Goal: Task Accomplishment & Management: Manage account settings

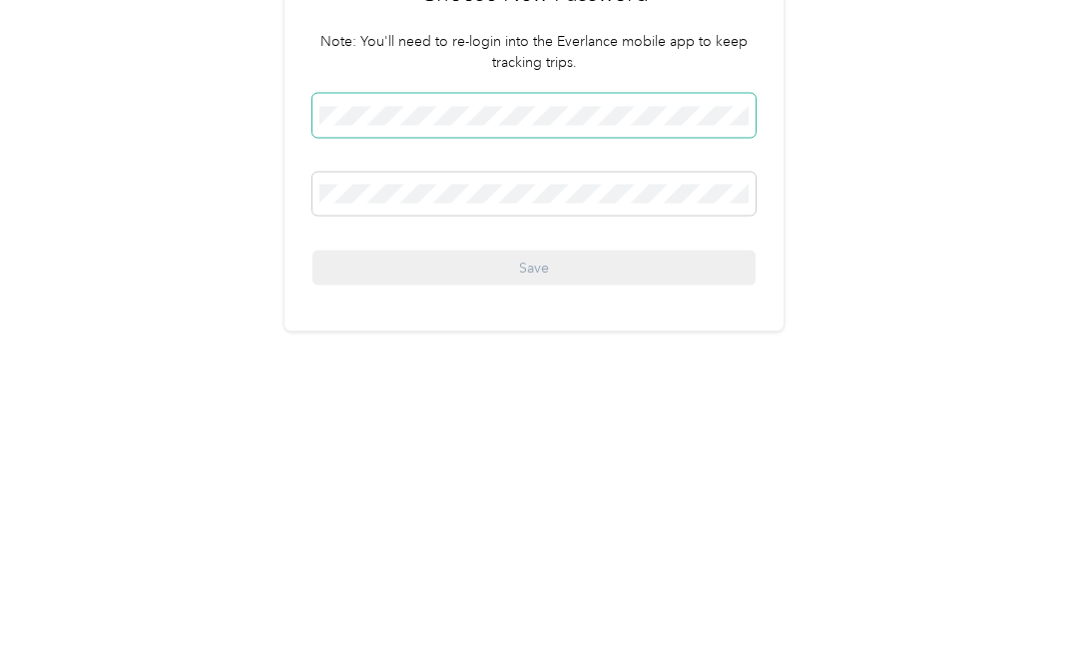
scroll to position [55, 0]
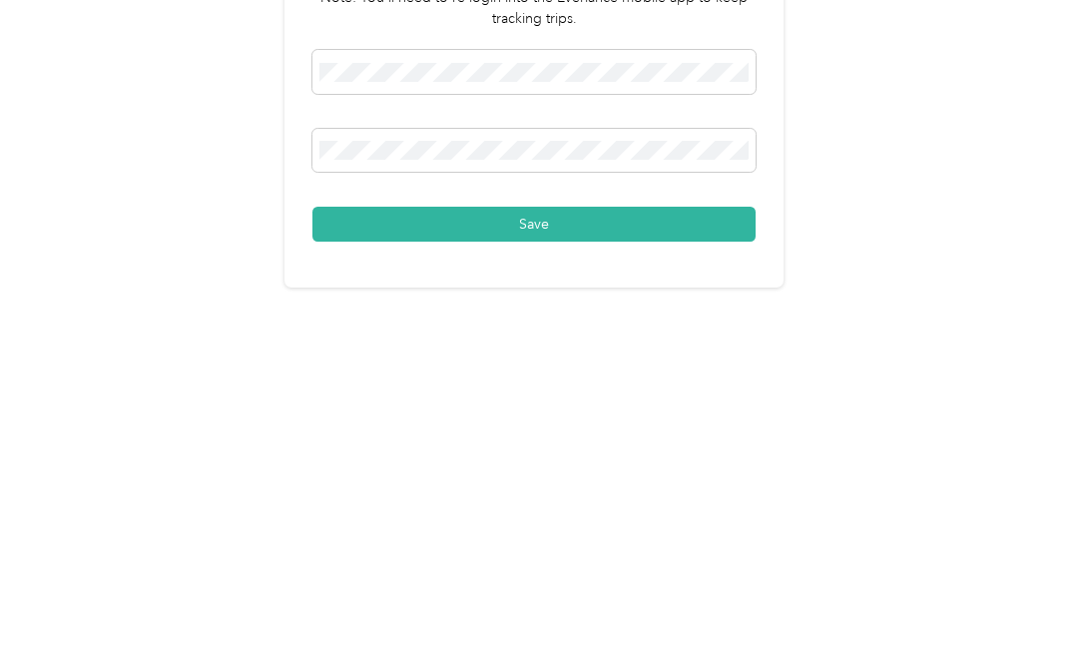
click at [572, 488] on button "Save" at bounding box center [533, 505] width 443 height 35
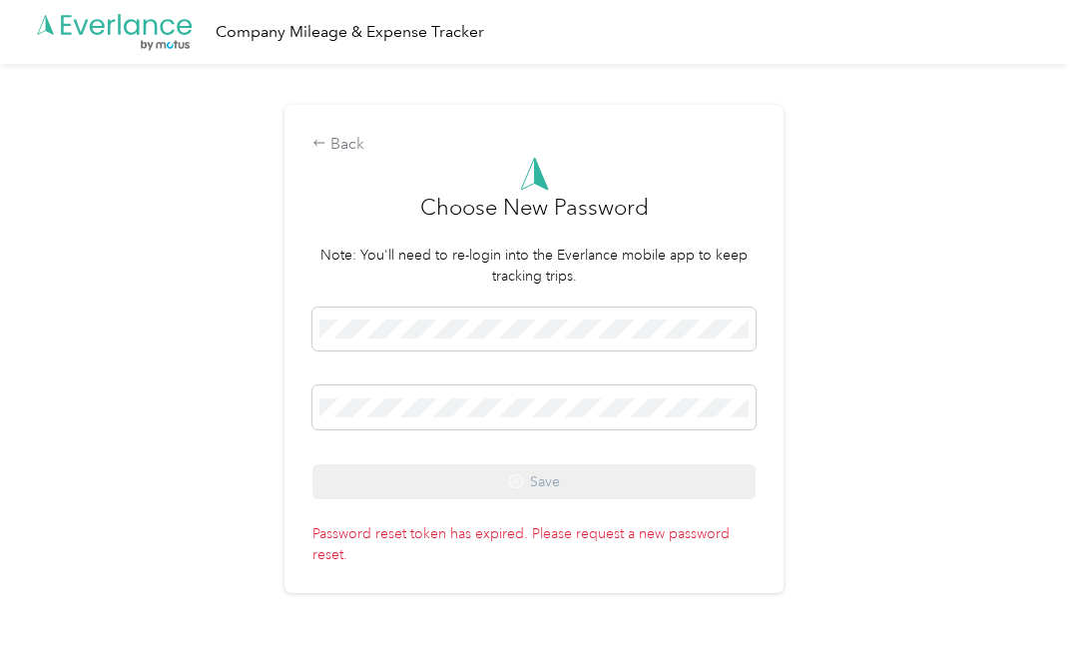
scroll to position [0, 0]
click at [581, 565] on p "Password reset token has expired. Please request a new password reset." at bounding box center [533, 540] width 443 height 49
click at [578, 565] on p "Password reset token has expired. Please request a new password reset." at bounding box center [533, 540] width 443 height 49
click at [369, 565] on p "Password reset token has expired. Please request a new password reset." at bounding box center [533, 540] width 443 height 49
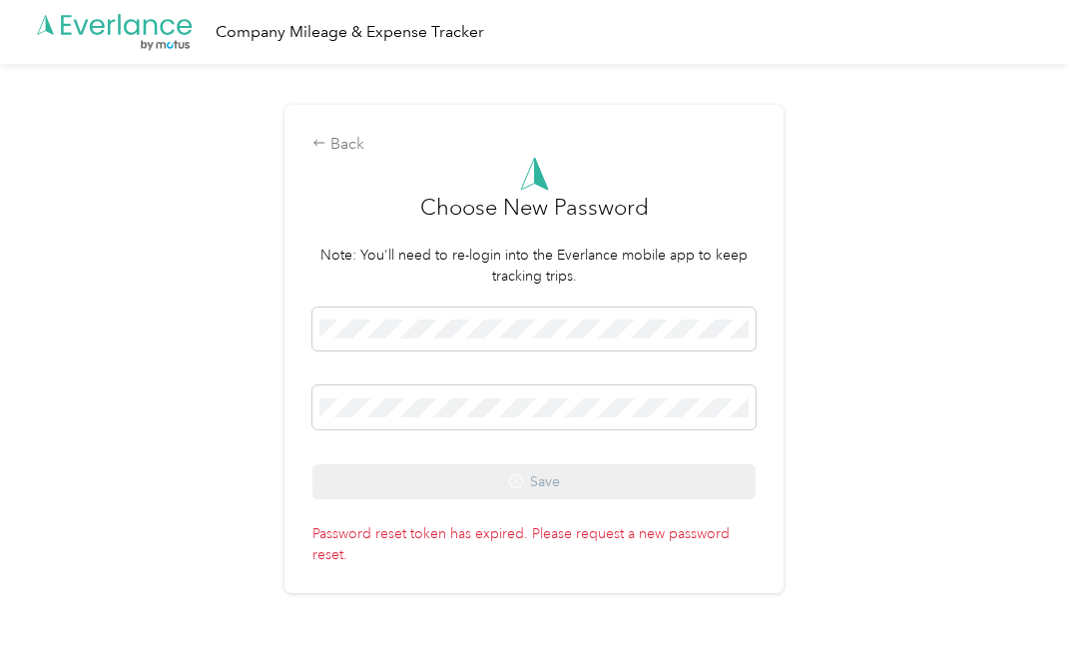
click at [367, 565] on p "Password reset token has expired. Please request a new password reset." at bounding box center [533, 540] width 443 height 49
click at [366, 565] on p "Password reset token has expired. Please request a new password reset." at bounding box center [533, 540] width 443 height 49
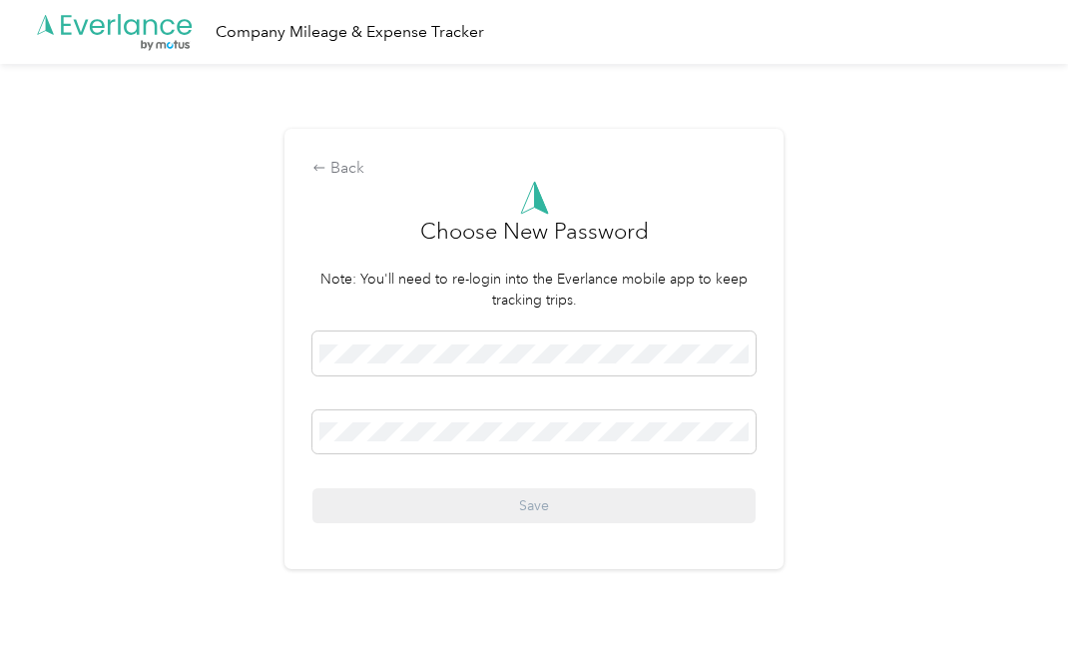
scroll to position [55, 0]
click at [332, 181] on div "Back" at bounding box center [533, 169] width 443 height 24
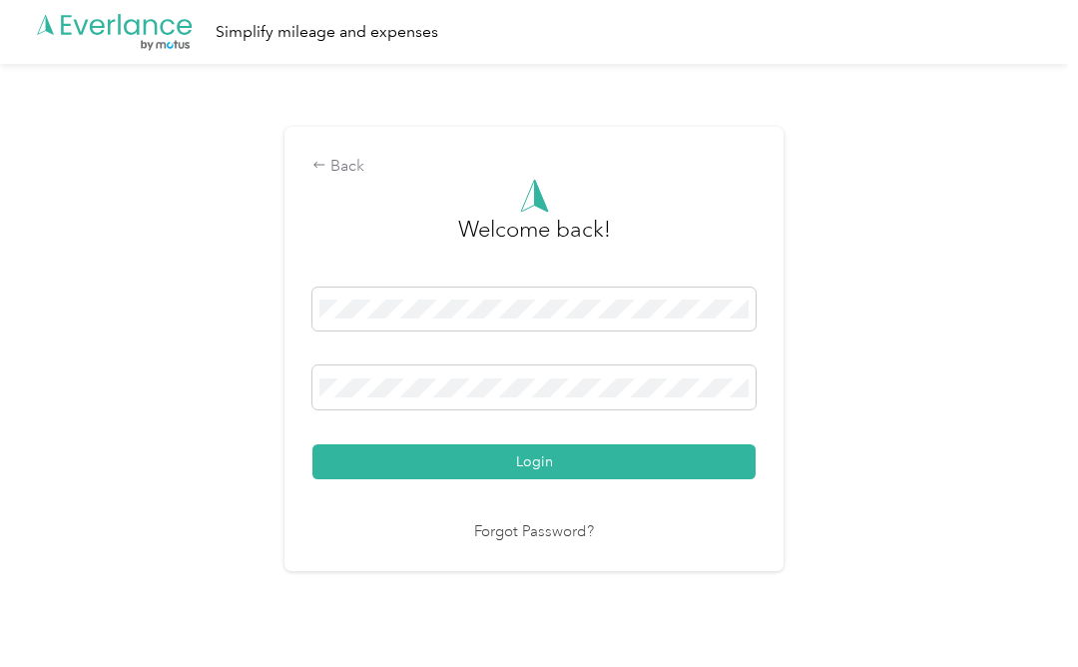
click at [346, 179] on div "Back" at bounding box center [533, 167] width 443 height 24
